Goal: Task Accomplishment & Management: Complete application form

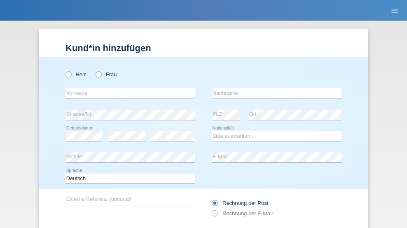
radio input "true"
click at [127, 88] on input "text" at bounding box center [131, 93] width 130 height 10
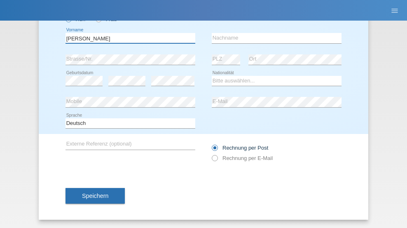
type input "Adrian"
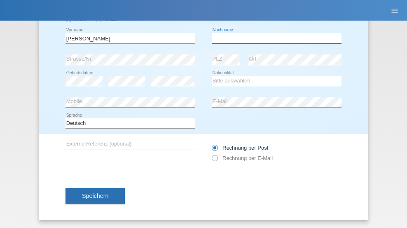
click at [274, 38] on input "text" at bounding box center [277, 38] width 130 height 10
type input "Wolodzko"
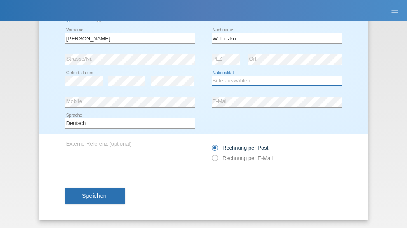
select select "PL"
select select "C"
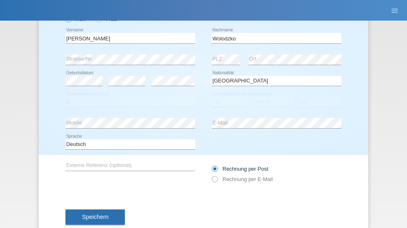
select select "14"
select select "04"
select select "1990"
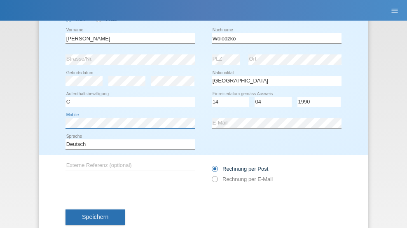
scroll to position [76, 0]
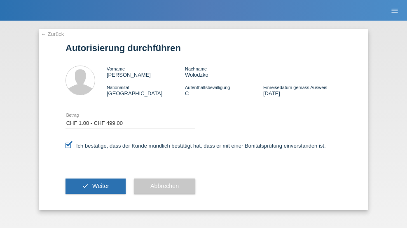
select select "1"
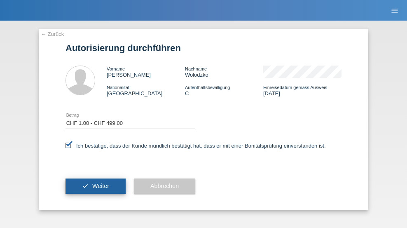
click at [96, 186] on span "Weiter" at bounding box center [100, 186] width 17 height 7
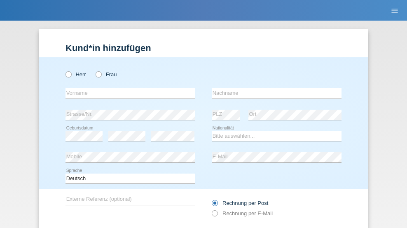
radio input "true"
click at [127, 88] on input "text" at bounding box center [131, 93] width 130 height 10
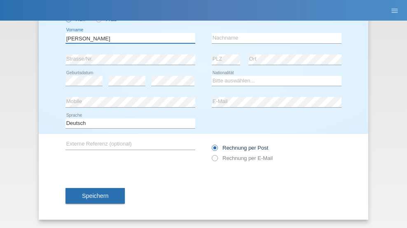
type input "Micael"
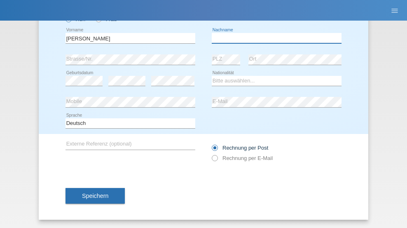
click at [274, 38] on input "text" at bounding box center [277, 38] width 130 height 10
type input "Da Silva Esteves"
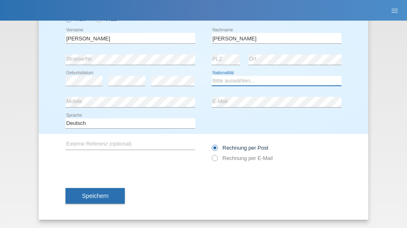
select select "PT"
select select "C"
select select "23"
select select "05"
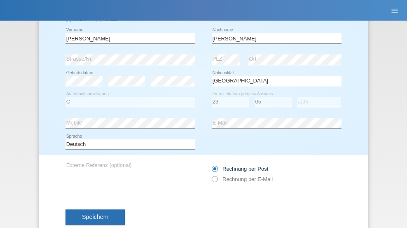
select select "2017"
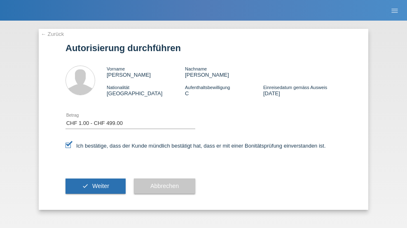
select select "1"
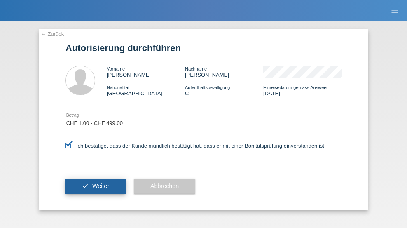
click at [96, 186] on span "Weiter" at bounding box center [100, 186] width 17 height 7
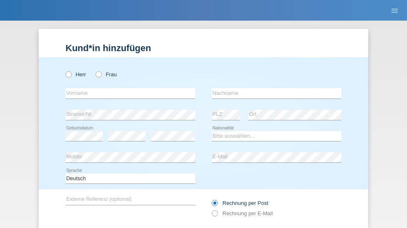
radio input "true"
click at [127, 88] on input "text" at bounding box center [131, 93] width 130 height 10
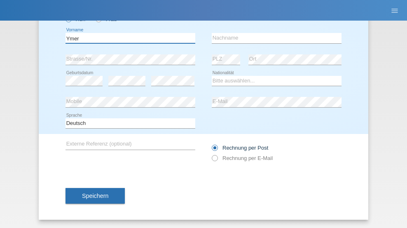
type input "Ymer"
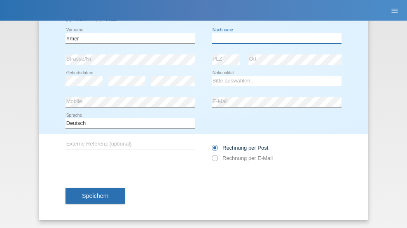
click at [274, 38] on input "text" at bounding box center [277, 38] width 130 height 10
type input "Ahmetxhekaj"
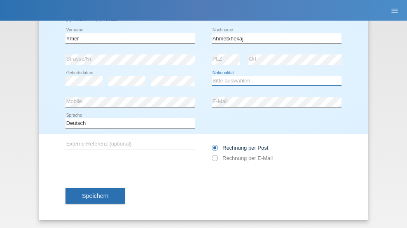
select select "XK"
select select "C"
select select "16"
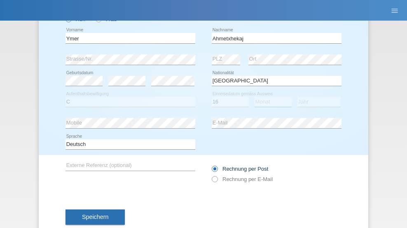
select select "11"
select select "2020"
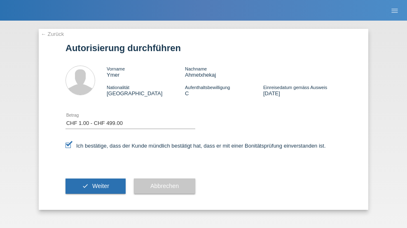
select select "1"
click at [96, 186] on span "Weiter" at bounding box center [100, 186] width 17 height 7
